Goal: Navigation & Orientation: Understand site structure

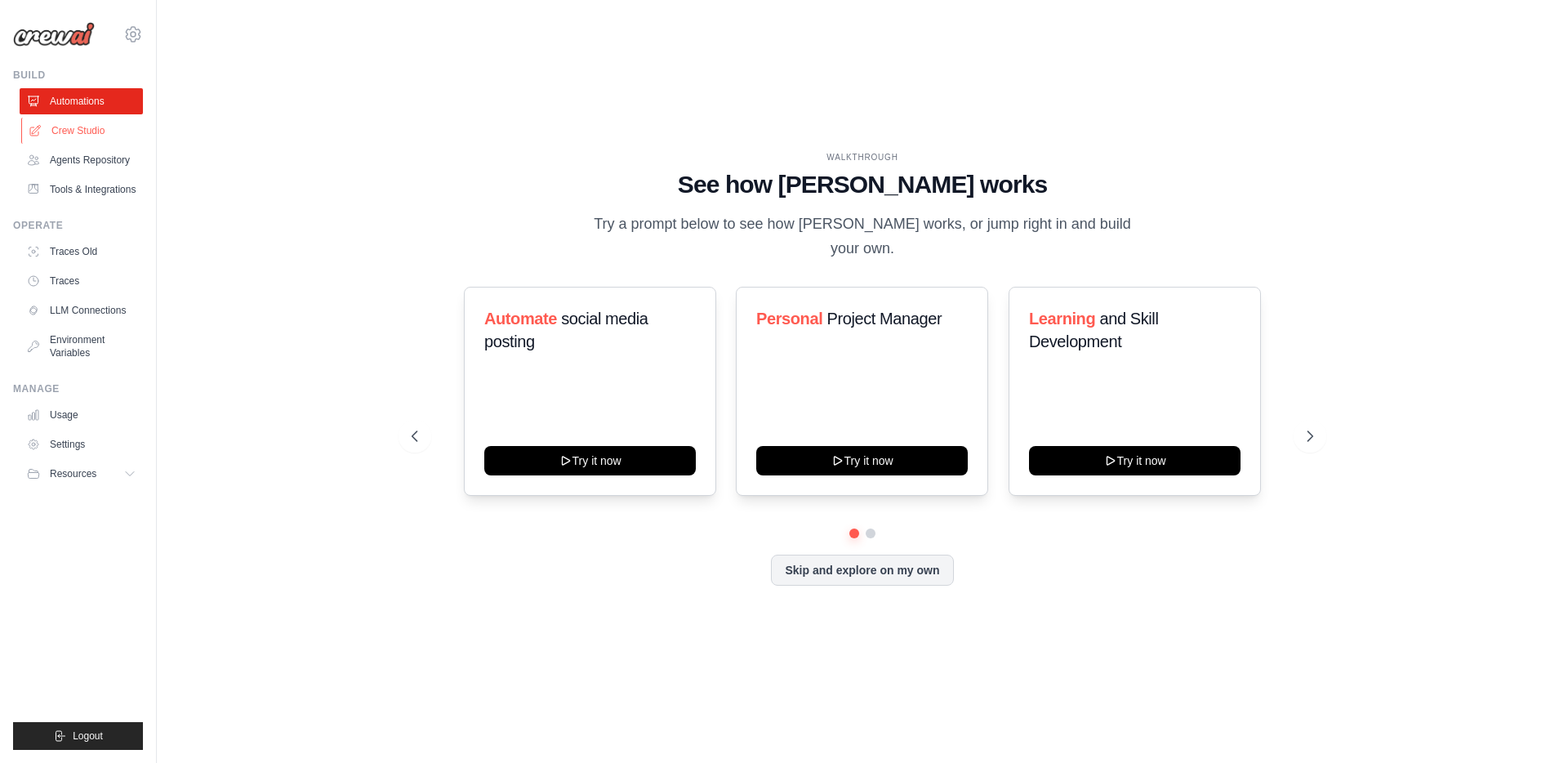
click at [59, 128] on link "Crew Studio" at bounding box center [83, 131] width 123 height 27
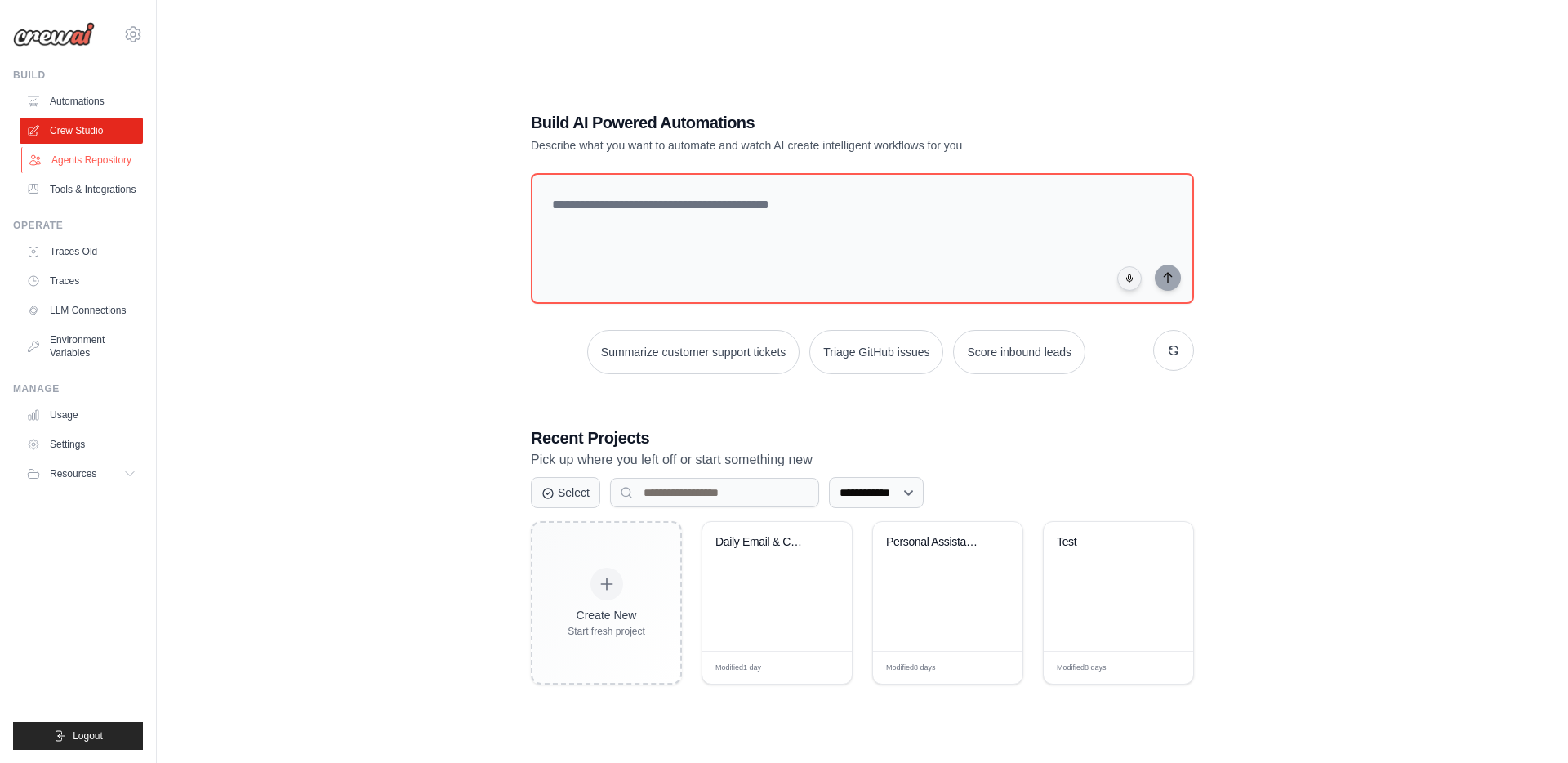
click at [68, 172] on link "Agents Repository" at bounding box center [83, 160] width 123 height 27
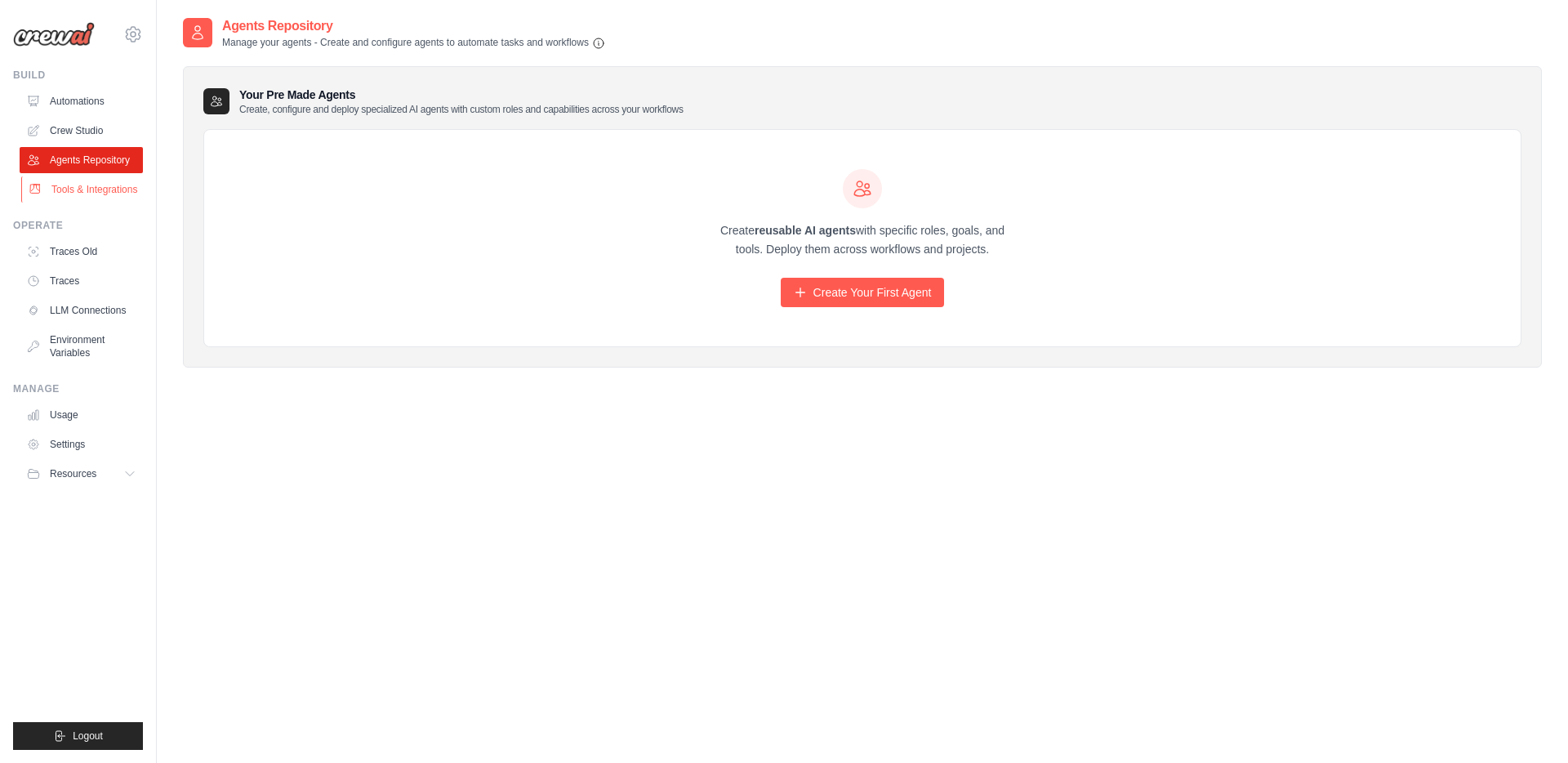
click at [79, 195] on link "Tools & Integrations" at bounding box center [83, 189] width 123 height 27
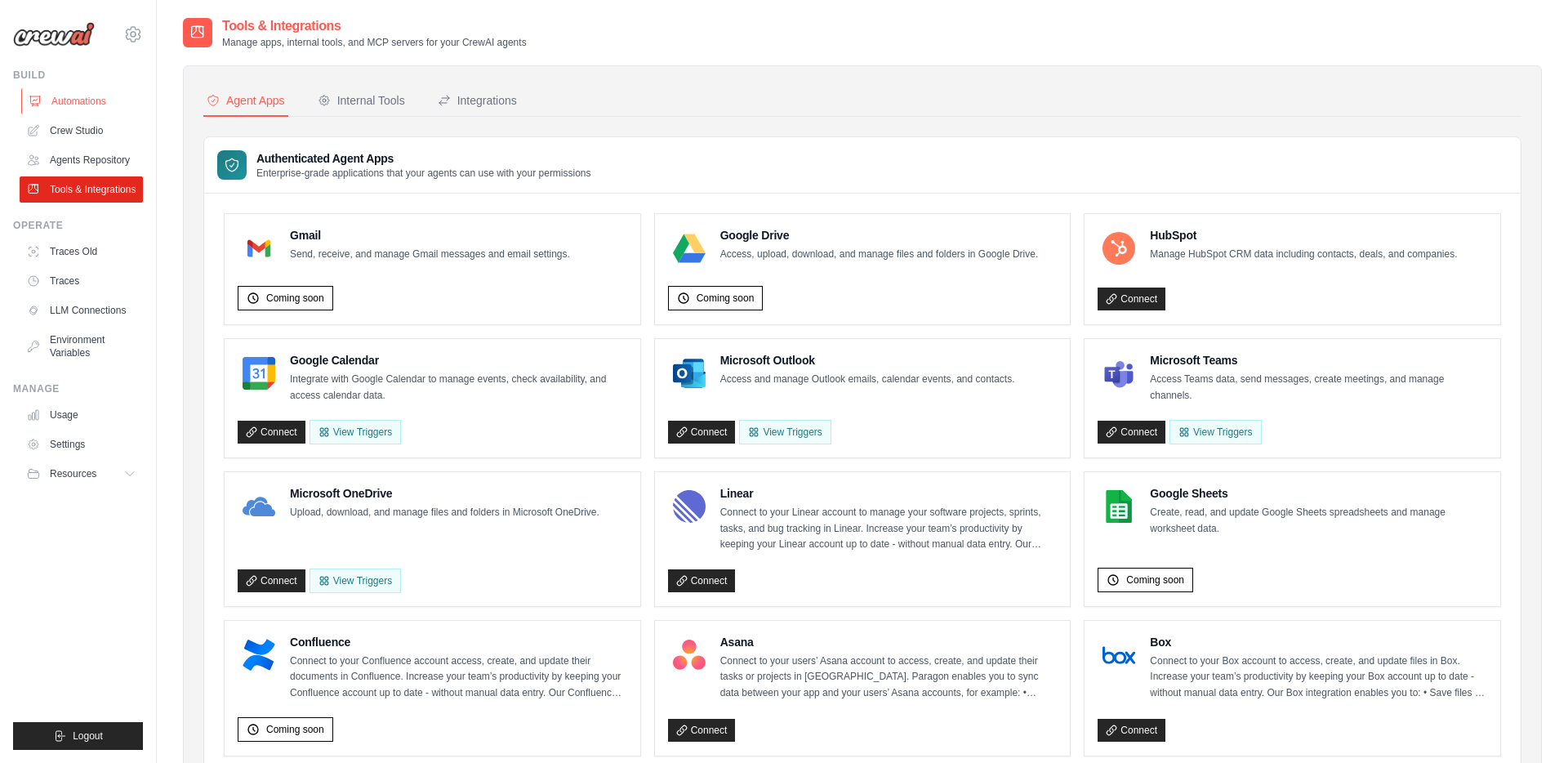
click at [52, 102] on link "Automations" at bounding box center [83, 101] width 123 height 27
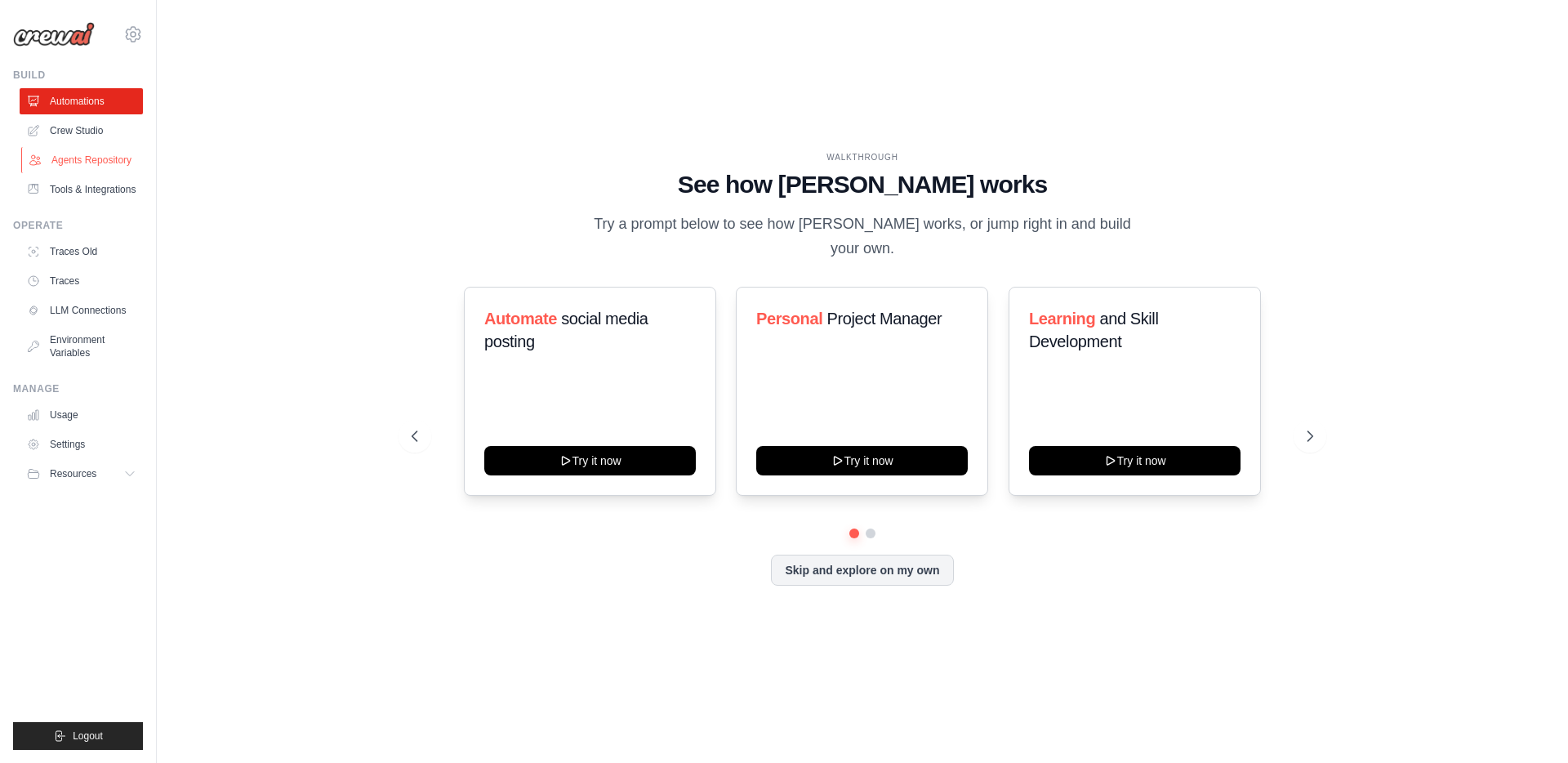
click at [84, 160] on link "Agents Repository" at bounding box center [83, 160] width 123 height 27
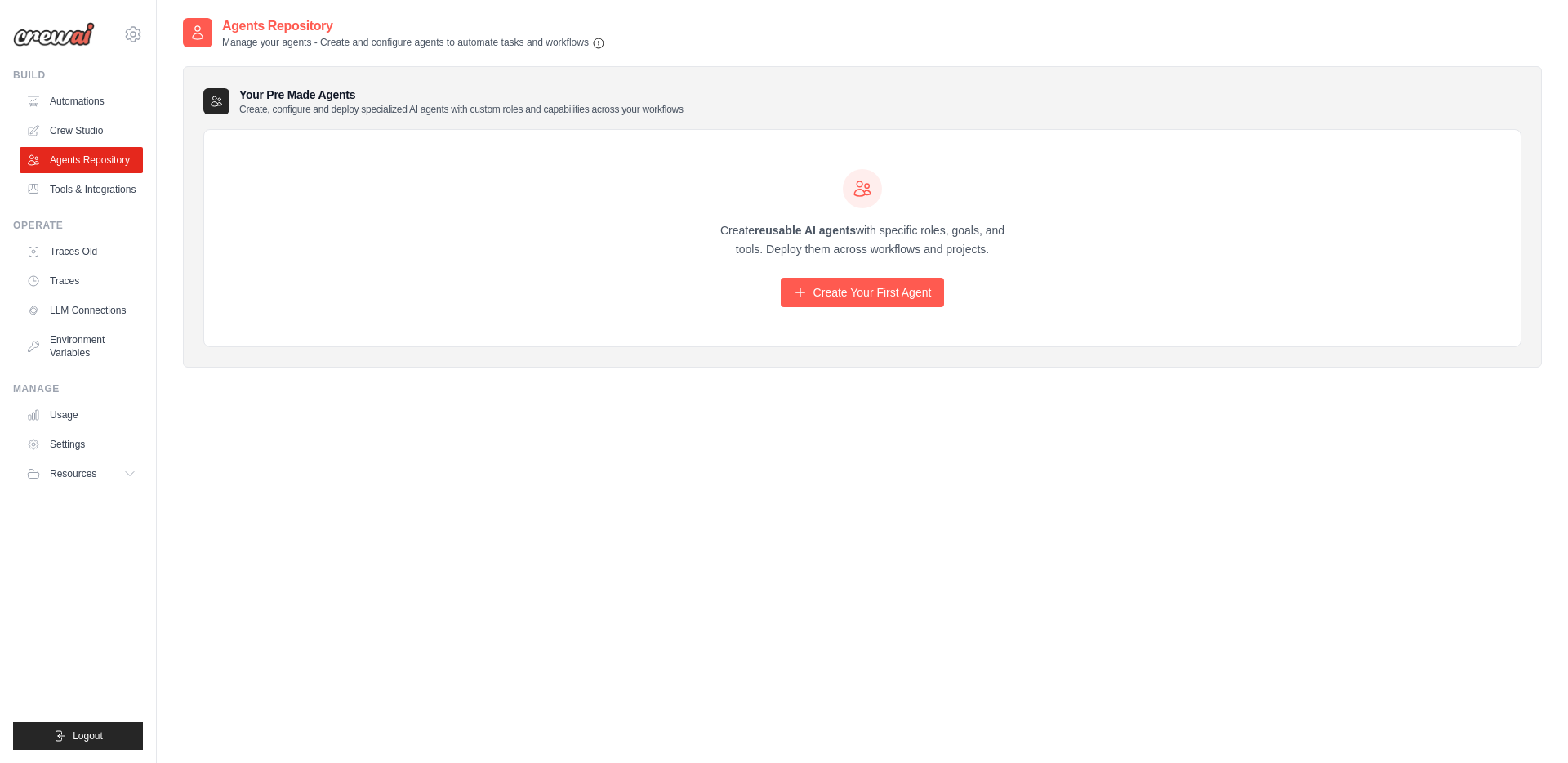
click at [308, 95] on h3 "Your Pre Made Agents Create, configure and deploy specialized AI agents with cu…" at bounding box center [461, 101] width 444 height 29
